Goal: Book appointment/travel/reservation

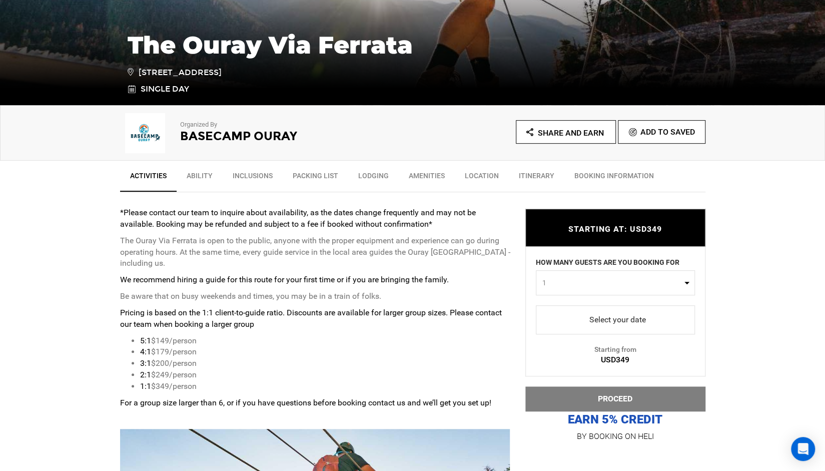
scroll to position [236, 0]
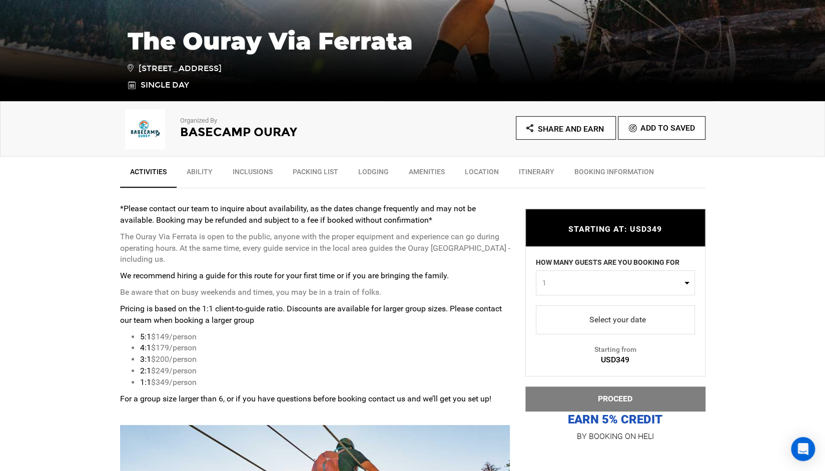
click at [207, 169] on link "Ability" at bounding box center [200, 174] width 46 height 25
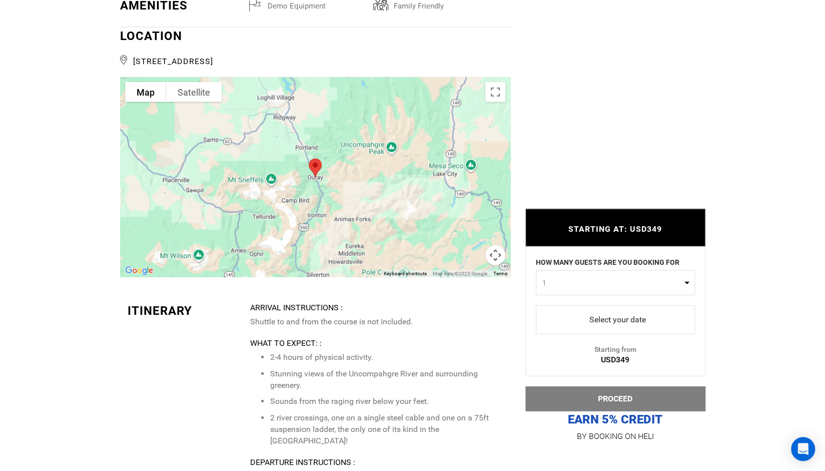
scroll to position [1576, 0]
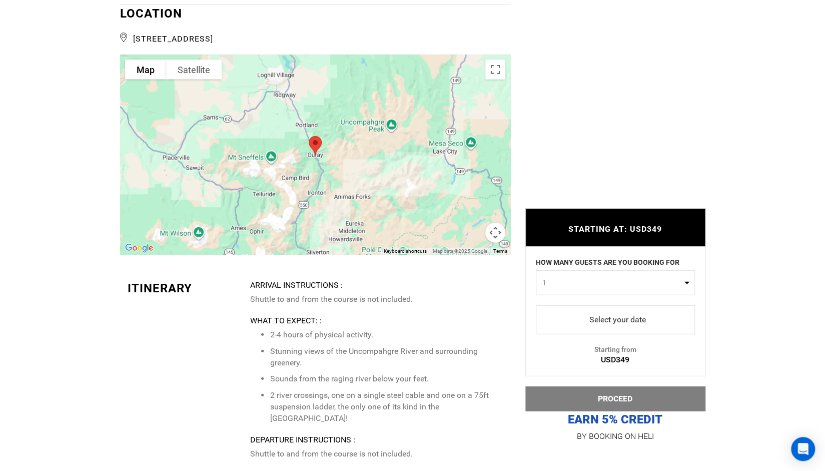
click at [579, 320] on span "select" at bounding box center [615, 320] width 143 height 16
click at [407, 320] on div "Arrival Instructions : Shuttle to and from the course is not included. What to …" at bounding box center [376, 370] width 253 height 180
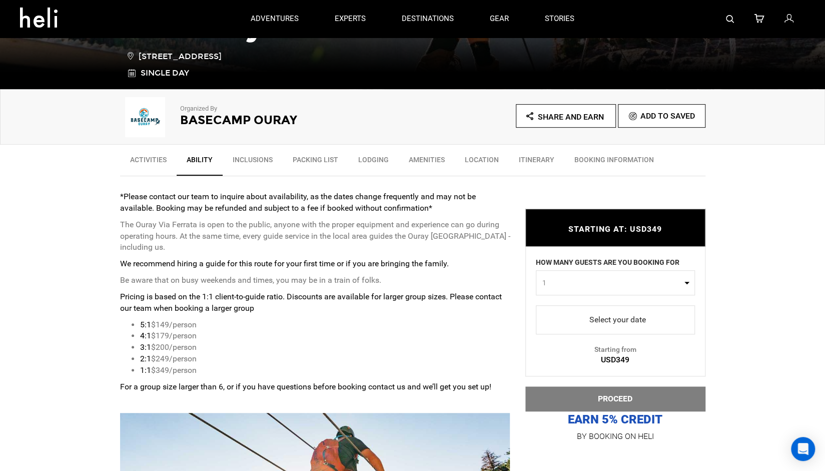
scroll to position [246, 0]
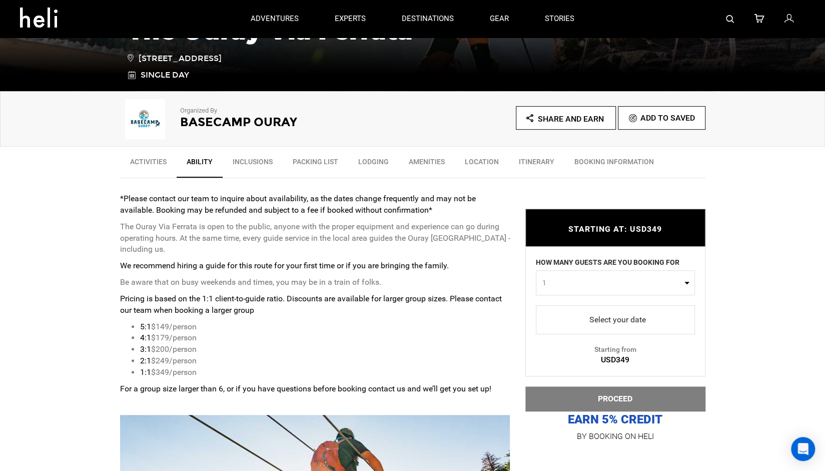
click at [592, 325] on span "select" at bounding box center [615, 320] width 143 height 16
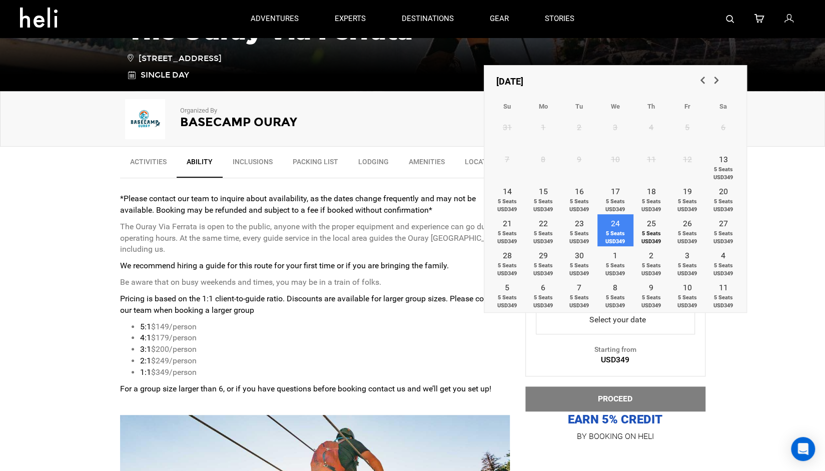
drag, startPoint x: 592, startPoint y: 325, endPoint x: 649, endPoint y: 233, distance: 108.3
click at [648, 205] on span "5 Seats USD349" at bounding box center [651, 206] width 36 height 16
type input "[DATE]"
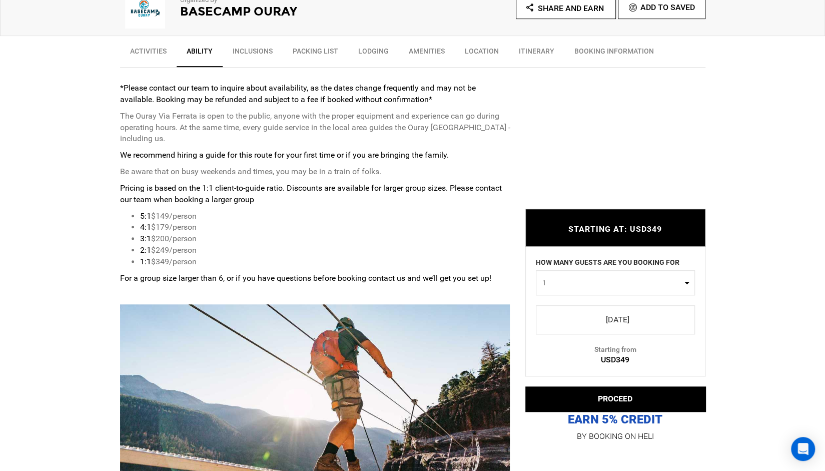
scroll to position [357, 0]
click at [611, 288] on span "1" at bounding box center [612, 283] width 140 height 10
click at [613, 314] on span "select" at bounding box center [615, 320] width 143 height 16
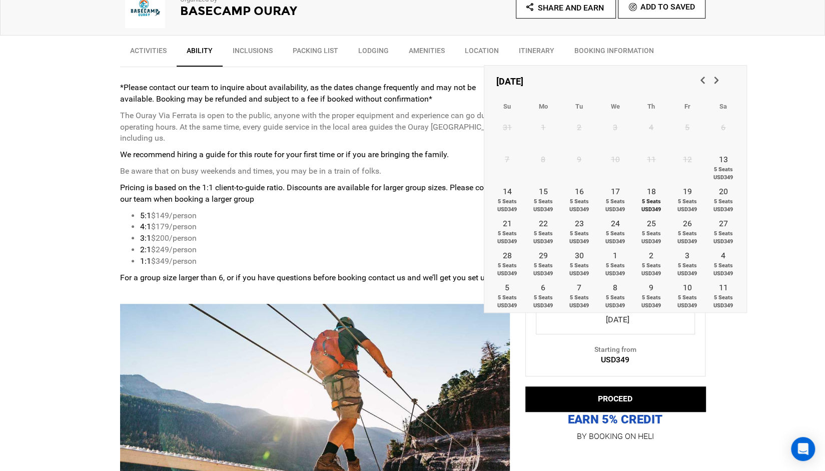
click at [407, 239] on li "3:1 $200/person" at bounding box center [325, 239] width 370 height 12
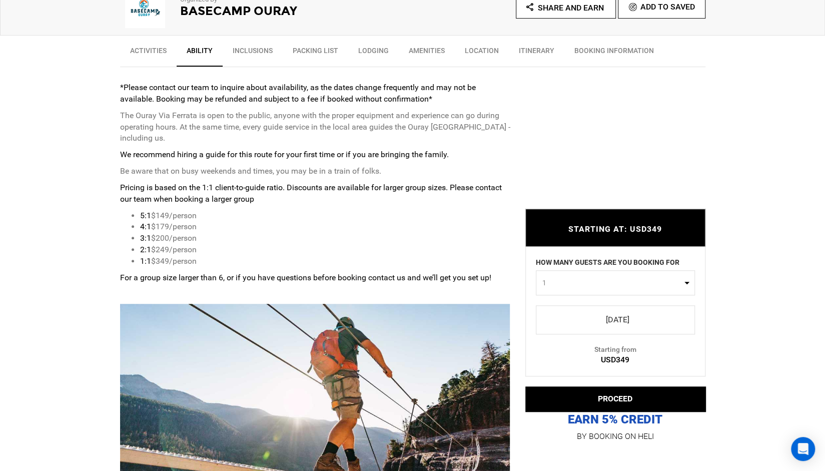
click at [253, 52] on link "Inclusions" at bounding box center [253, 53] width 60 height 25
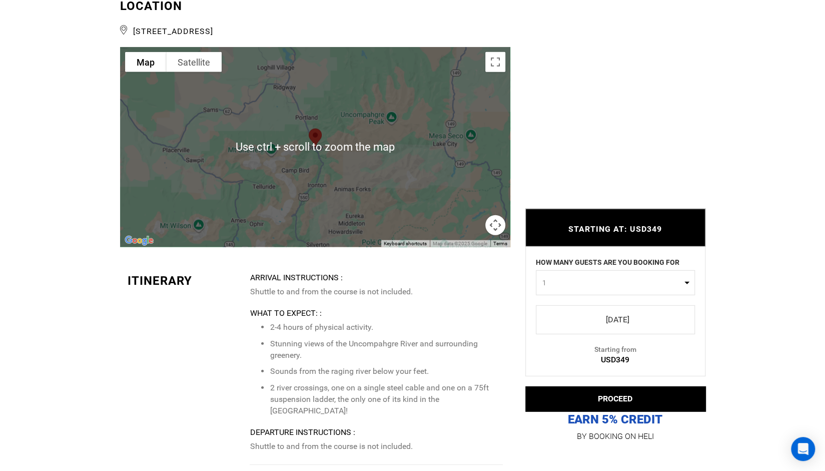
scroll to position [1586, 0]
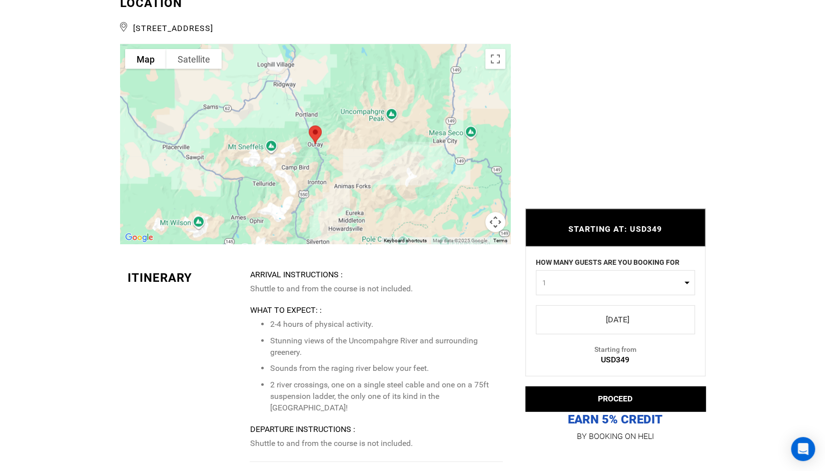
drag, startPoint x: 277, startPoint y: 38, endPoint x: 132, endPoint y: 39, distance: 144.6
click at [132, 35] on span "[STREET_ADDRESS]" at bounding box center [315, 27] width 390 height 15
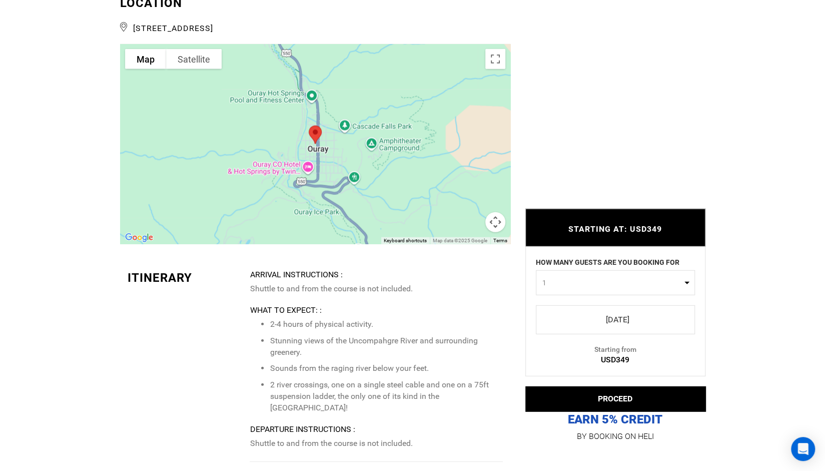
copy span "[STREET_ADDRESS]"
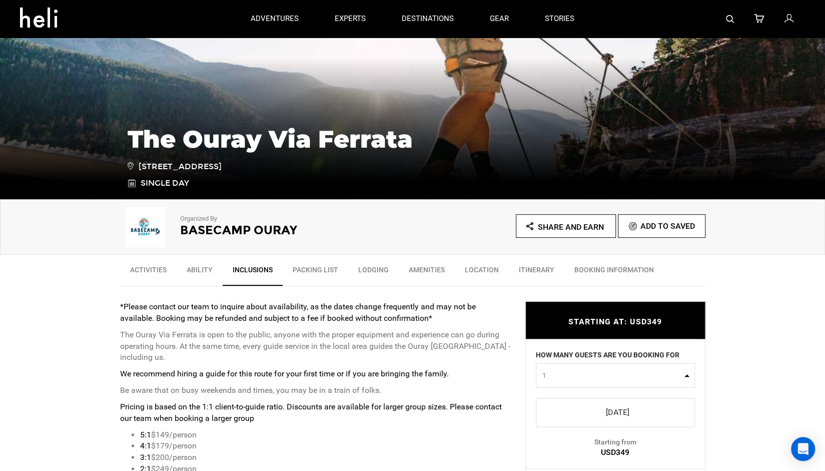
scroll to position [130, 0]
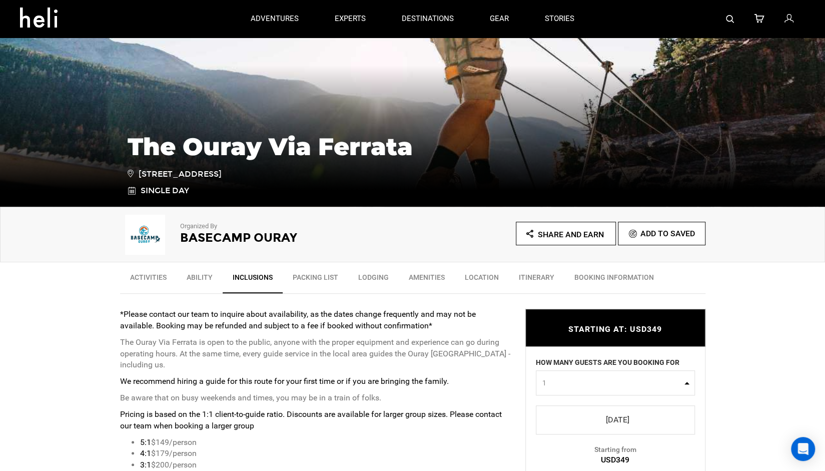
click at [534, 275] on link "Itinerary" at bounding box center [537, 279] width 56 height 25
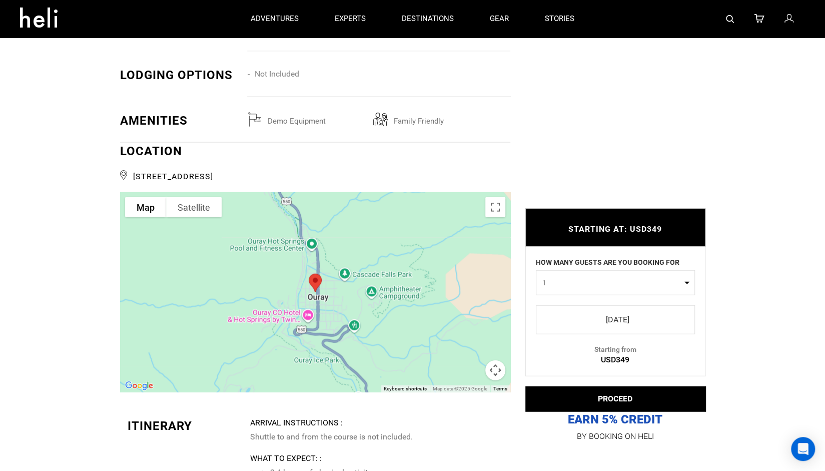
scroll to position [1401, 0]
